Goal: Communication & Community: Ask a question

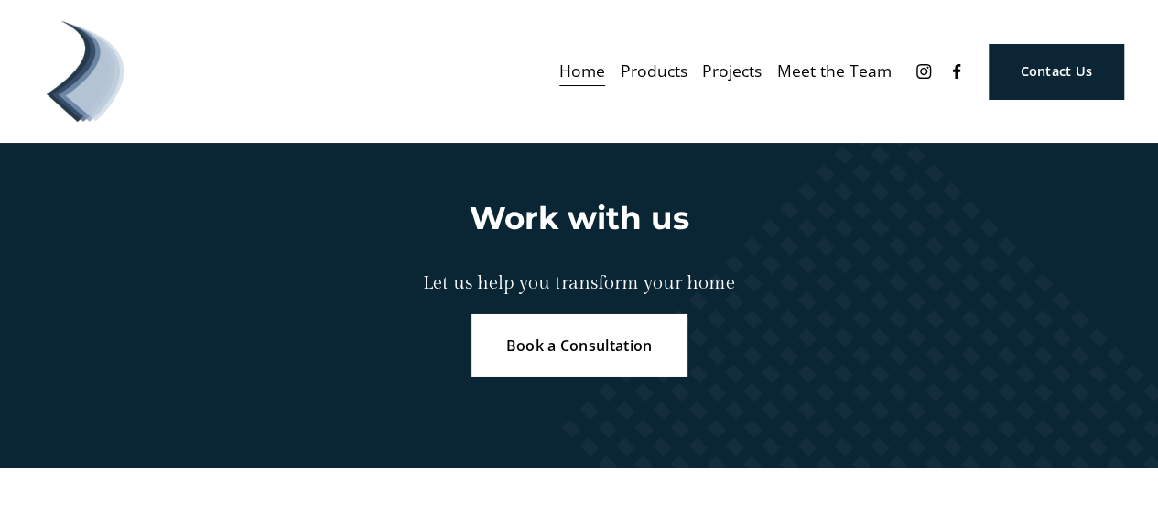
scroll to position [3022, 0]
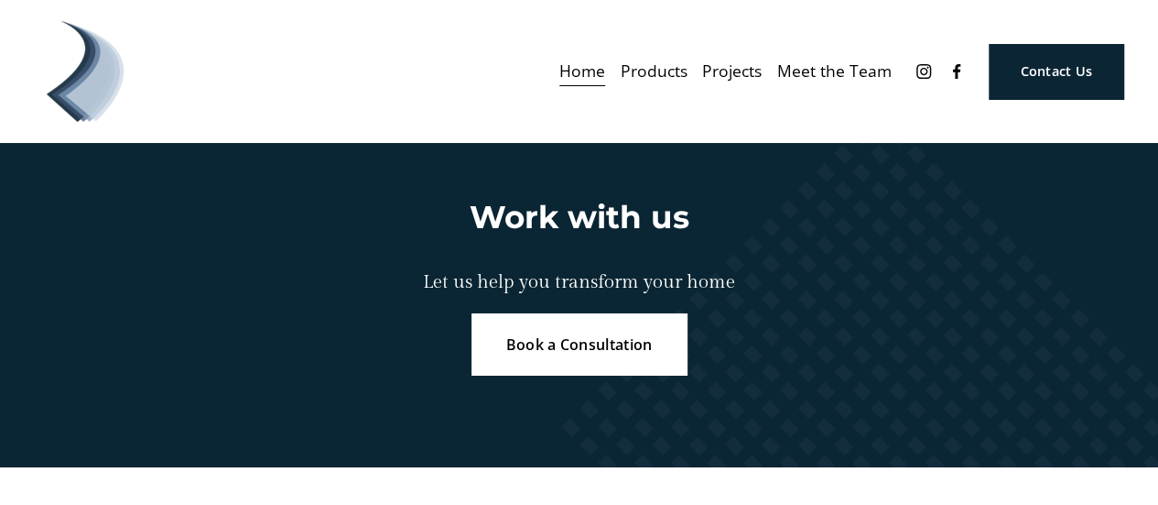
click at [1064, 71] on link "Contact Us" at bounding box center [1056, 71] width 135 height 55
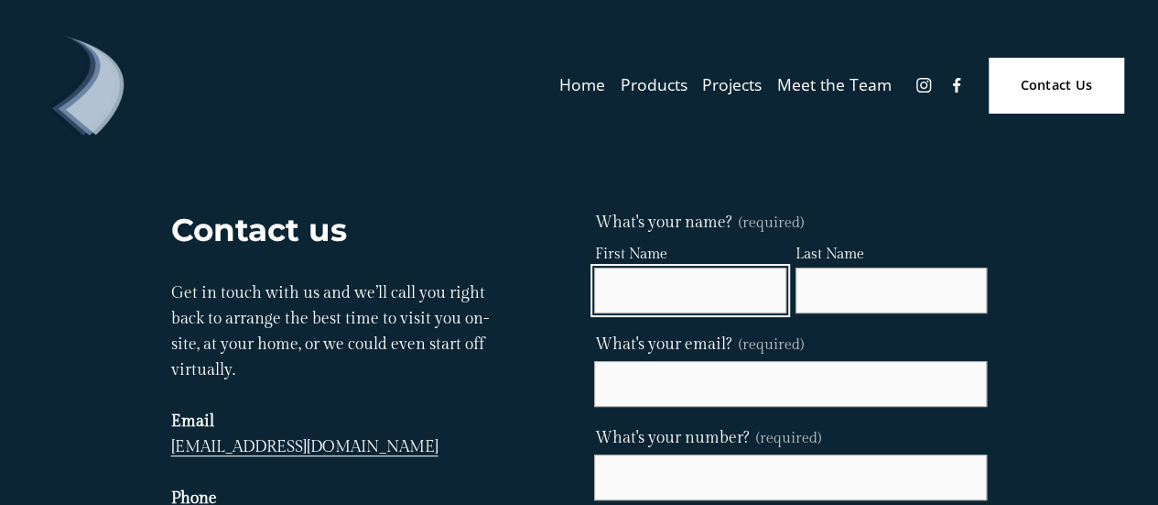
click at [685, 299] on input "First Name" at bounding box center [689, 290] width 191 height 46
type input "Sonya"
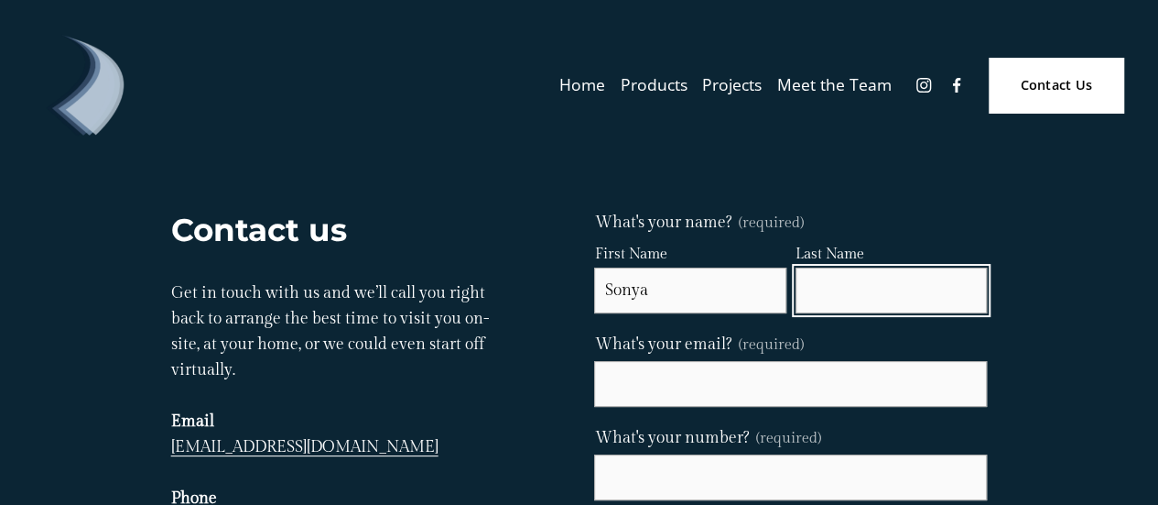
type input "Link"
type input "sonyalink5@gmail.com"
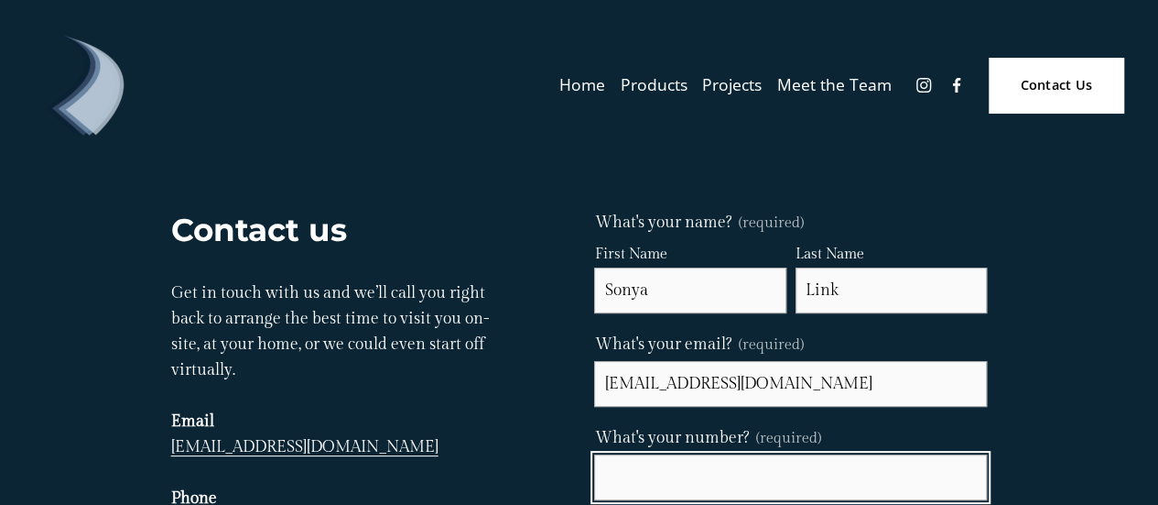
type input "0 4349 85700"
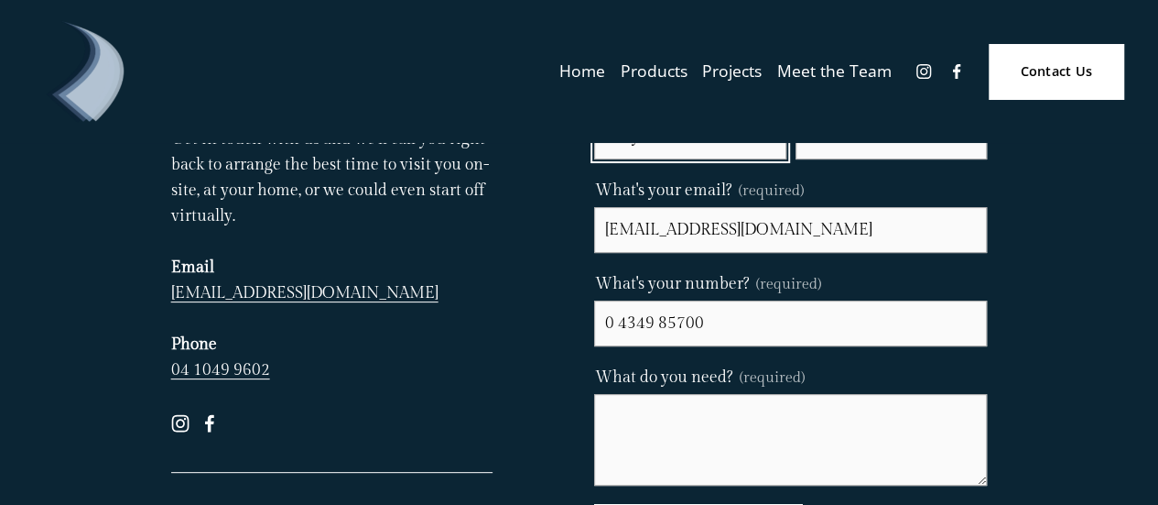
scroll to position [275, 0]
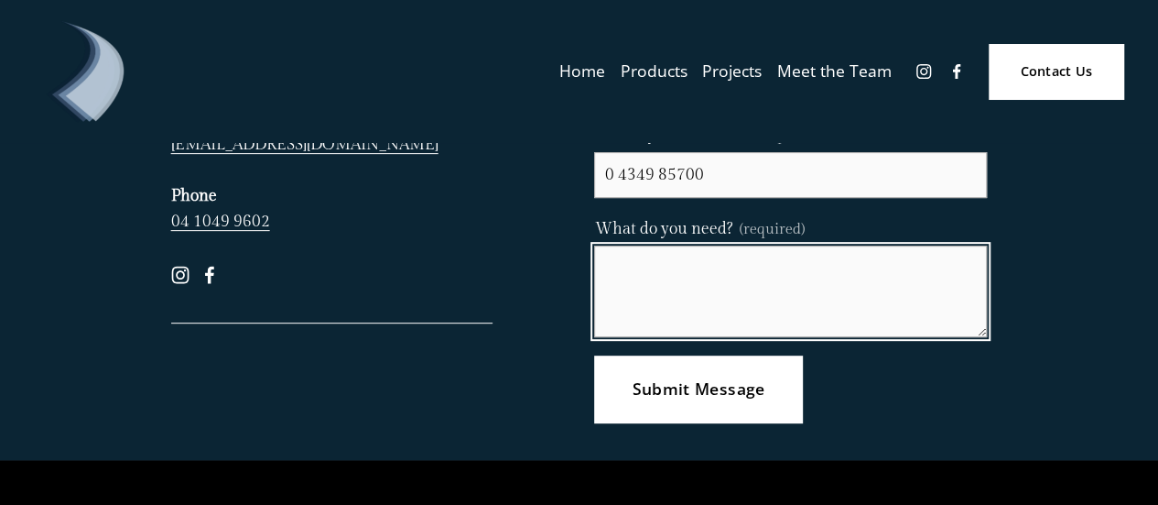
click at [694, 277] on textarea "What do you need? (required)" at bounding box center [790, 291] width 393 height 92
paste textarea ""l-u|ub-1(;m;|b-m;u=oul-m1; -)oo7oѴ ;1o;-7!-bѴou7;7"v|;l"
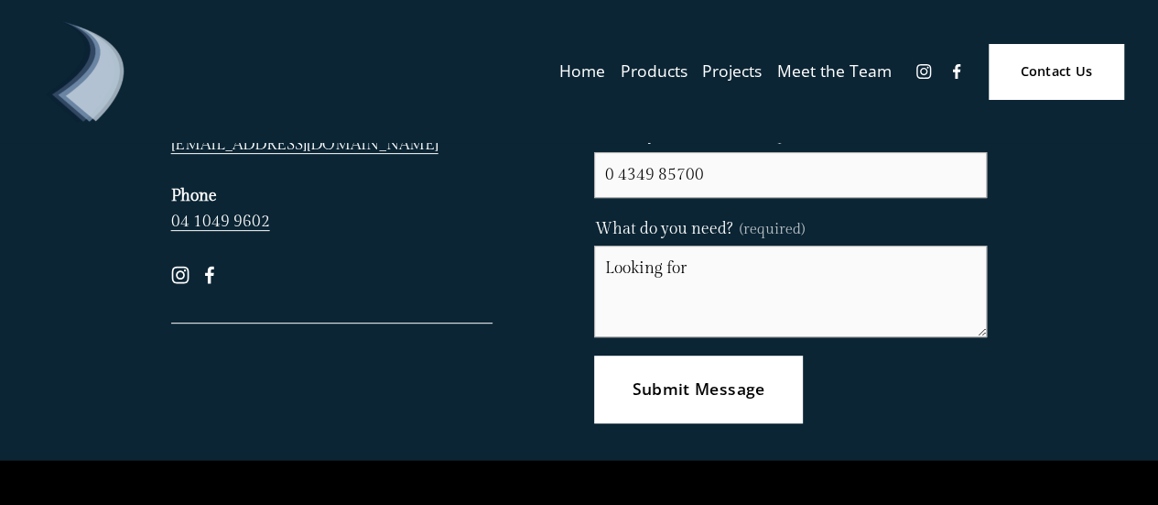
click at [747, 226] on span "(required)" at bounding box center [772, 230] width 65 height 24
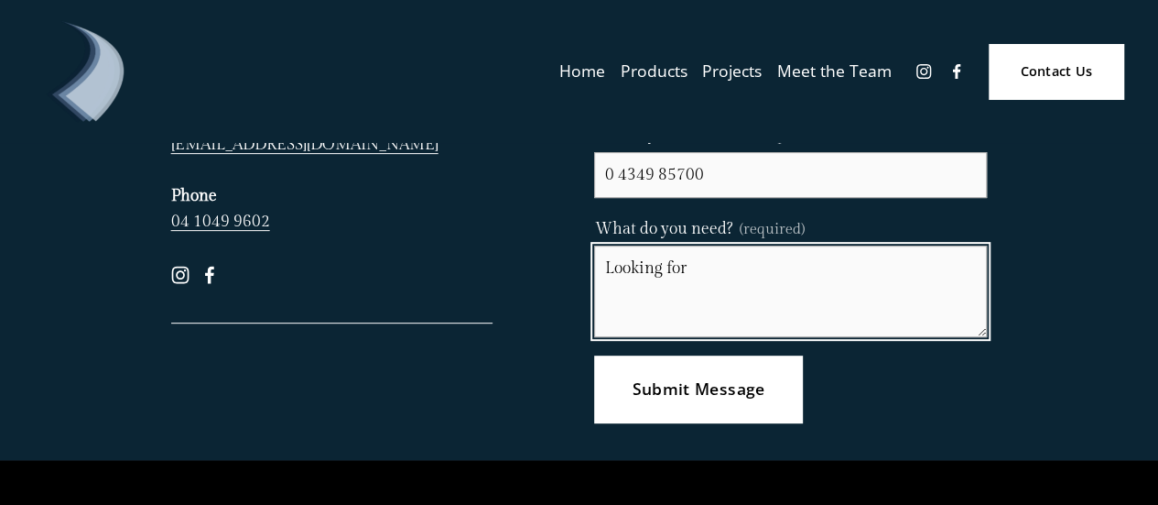
click at [747, 245] on textarea "Looking for" at bounding box center [790, 291] width 393 height 92
click at [736, 272] on textarea "Looking for" at bounding box center [790, 291] width 393 height 92
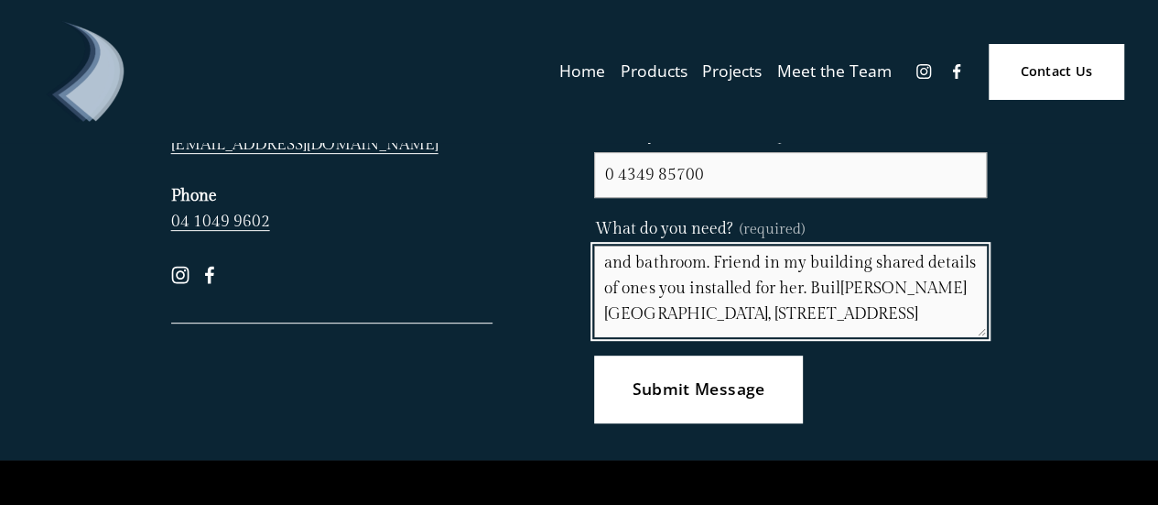
scroll to position [30, 0]
type textarea "Looking for faux wood Venetian blinds for kitchen and bathroom. Friend in my bu…"
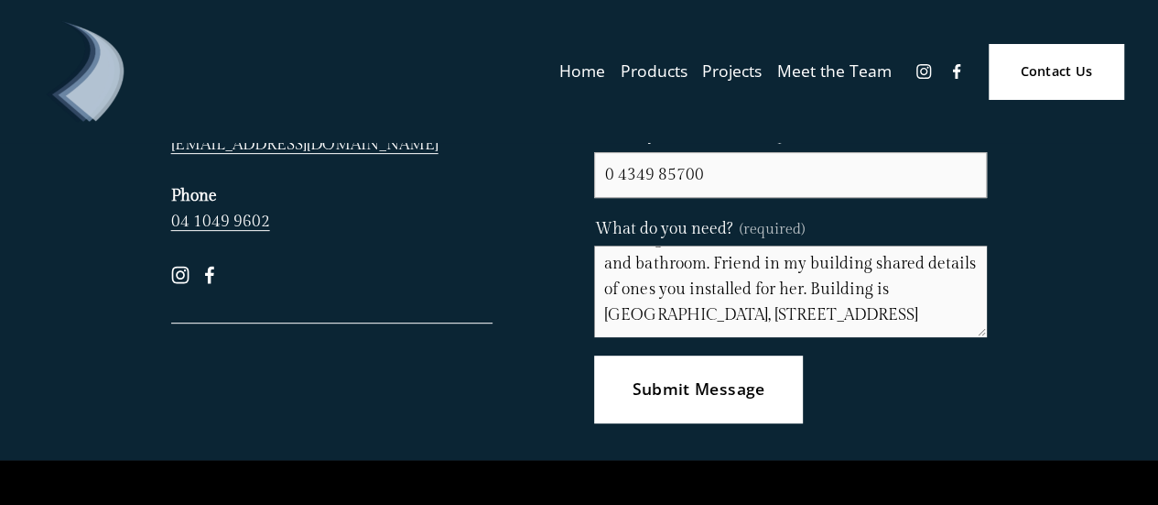
click at [729, 409] on button "Submit Message Submit Message" at bounding box center [698, 388] width 208 height 67
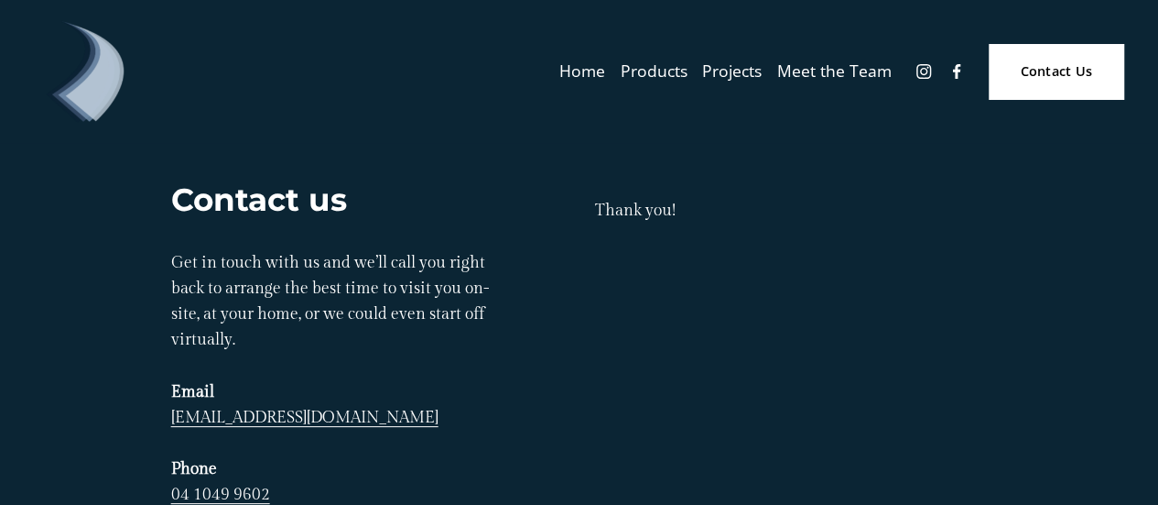
scroll to position [0, 0]
